Goal: Find specific page/section: Find specific page/section

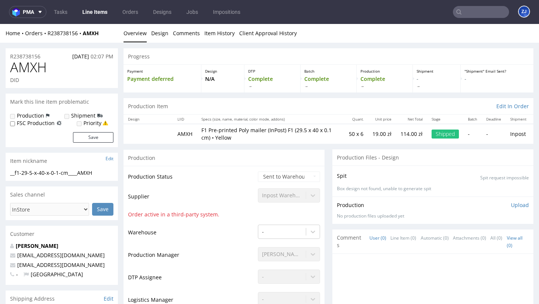
click at [24, 64] on span "AMXH" at bounding box center [28, 67] width 37 height 15
copy span "AMXH"
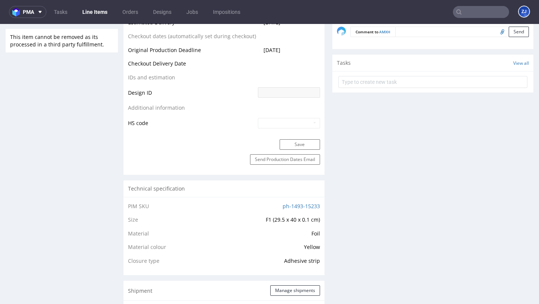
scroll to position [387, 0]
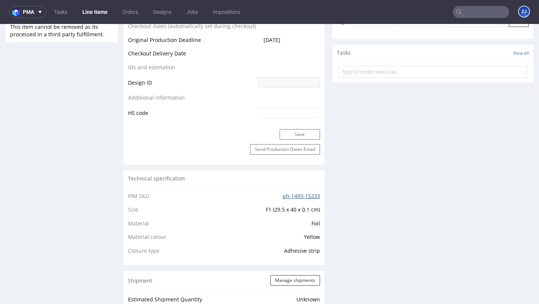
click at [312, 193] on link "ph-1493-15233" at bounding box center [301, 195] width 37 height 7
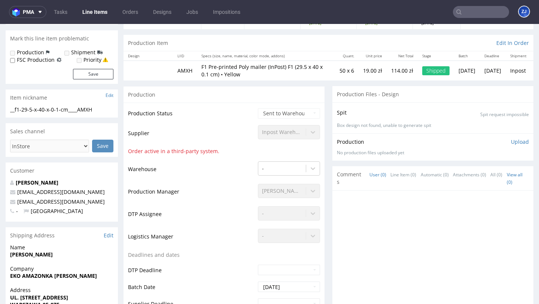
scroll to position [0, 0]
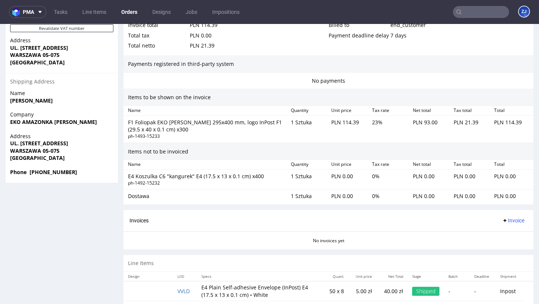
scroll to position [467, 0]
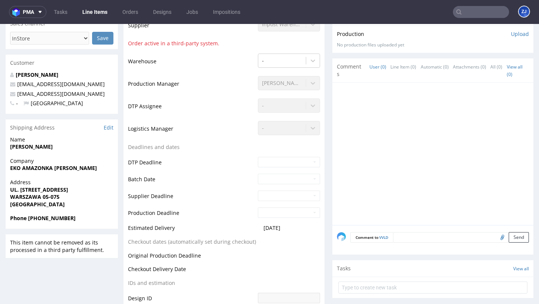
scroll to position [211, 0]
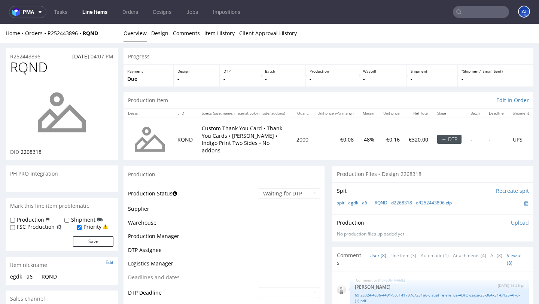
scroll to position [90, 0]
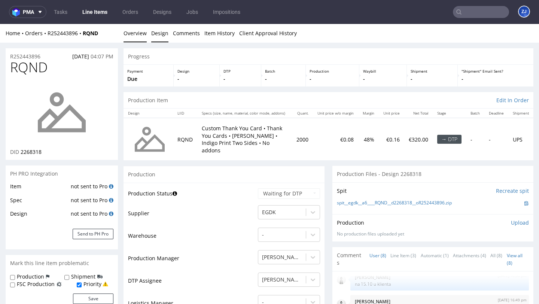
click at [158, 36] on link "Design" at bounding box center [159, 33] width 17 height 18
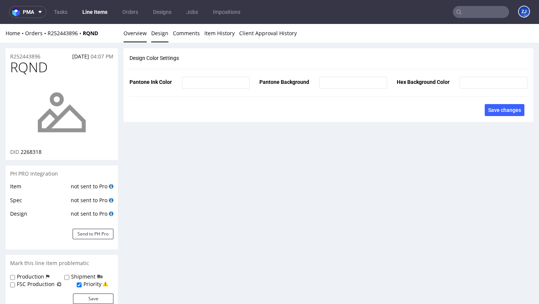
click at [138, 33] on link "Overview" at bounding box center [134, 33] width 23 height 18
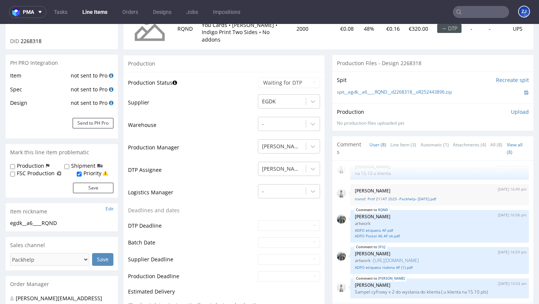
scroll to position [0, 0]
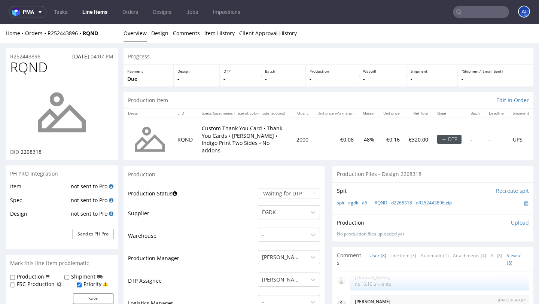
click at [30, 63] on span "RQND" at bounding box center [28, 67] width 37 height 15
copy span "RQND"
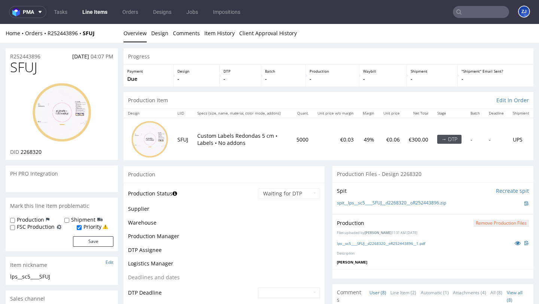
scroll to position [90, 0]
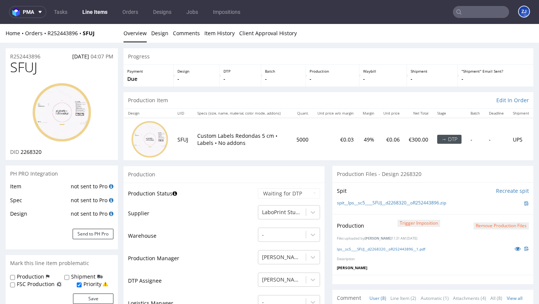
click at [26, 66] on span "SFUJ" at bounding box center [23, 67] width 27 height 15
copy span "SFUJ"
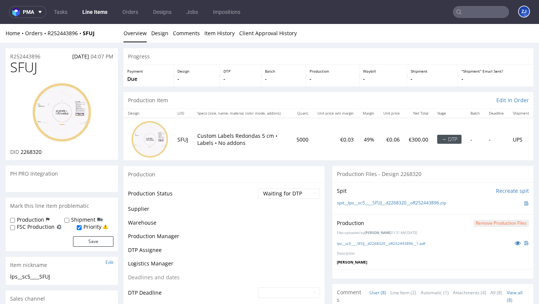
scroll to position [90, 0]
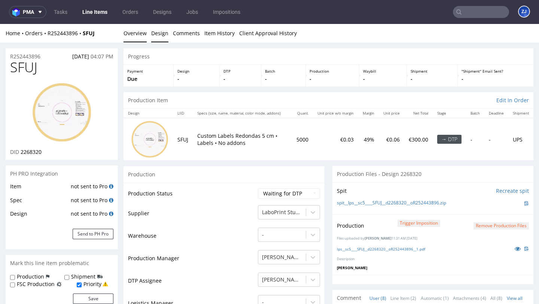
click at [157, 30] on link "Design" at bounding box center [159, 33] width 17 height 18
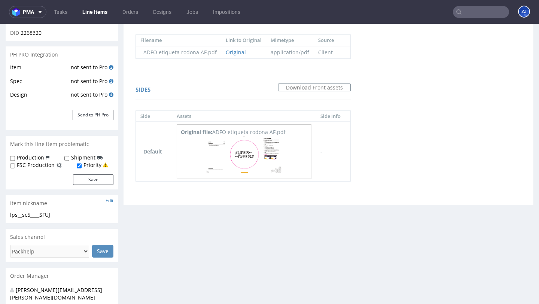
scroll to position [183, 0]
